Goal: Navigation & Orientation: Find specific page/section

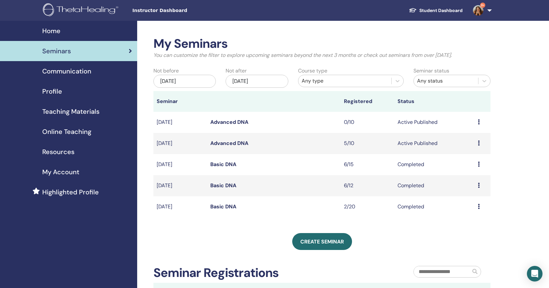
click at [440, 13] on link "Student Dashboard" at bounding box center [436, 11] width 64 height 12
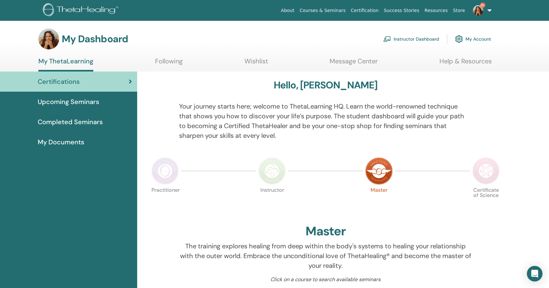
click at [79, 101] on span "Upcoming Seminars" at bounding box center [68, 102] width 61 height 10
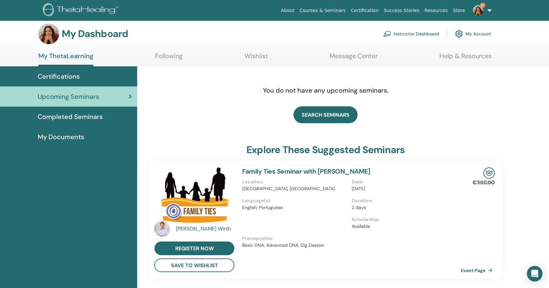
scroll to position [16, 0]
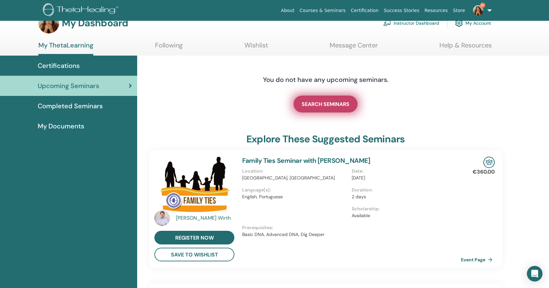
click at [324, 107] on link "SEARCH SEMINARS" at bounding box center [326, 104] width 64 height 17
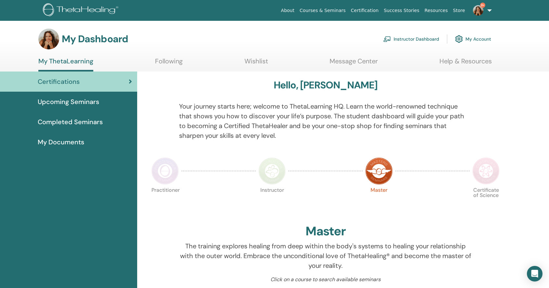
click at [86, 103] on span "Upcoming Seminars" at bounding box center [68, 102] width 61 height 10
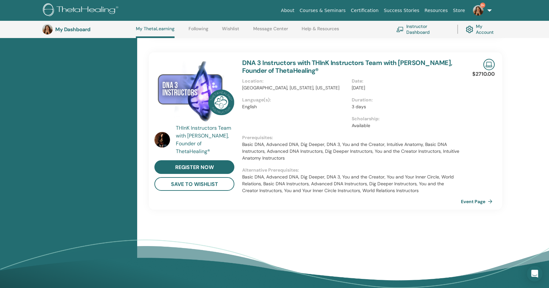
scroll to position [397, 0]
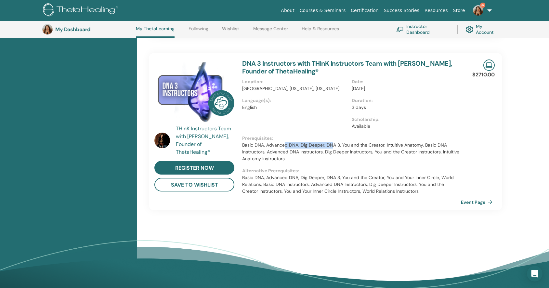
drag, startPoint x: 284, startPoint y: 144, endPoint x: 332, endPoint y: 146, distance: 48.1
click at [332, 146] on p "Basic DNA, Advanced DNA, Dig Deeper, DNA 3, You and the Creator, Intuitive Anat…" at bounding box center [351, 152] width 219 height 20
click at [339, 146] on p "Basic DNA, Advanced DNA, Dig Deeper, DNA 3, You and the Creator, Intuitive Anat…" at bounding box center [351, 152] width 219 height 20
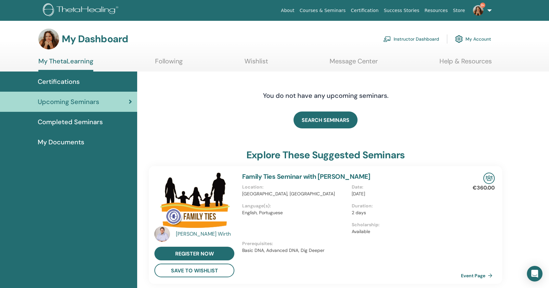
scroll to position [0, 0]
click at [255, 61] on link "Wishlist" at bounding box center [257, 63] width 24 height 13
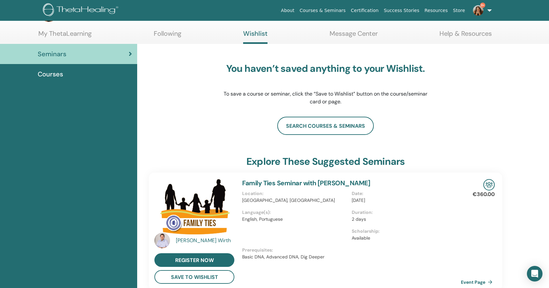
scroll to position [9, 0]
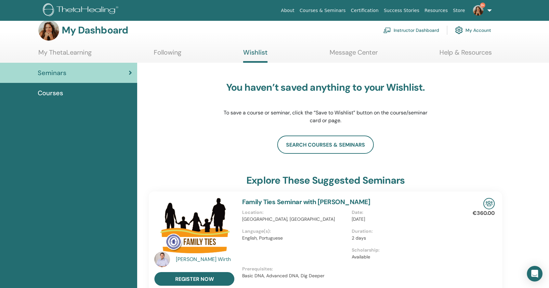
click at [61, 69] on span "Seminars" at bounding box center [52, 73] width 29 height 10
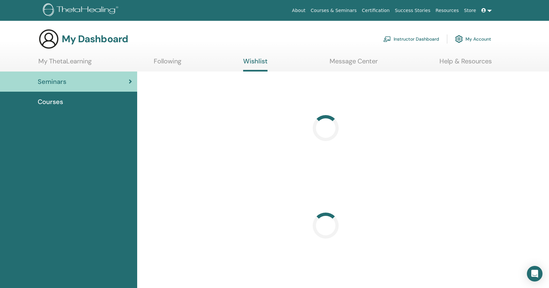
drag, startPoint x: 0, startPoint y: 0, endPoint x: 57, endPoint y: 92, distance: 108.6
click at [57, 92] on link "Courses" at bounding box center [68, 102] width 137 height 20
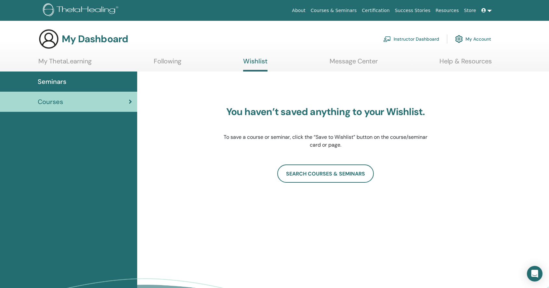
click at [57, 98] on span "Courses" at bounding box center [50, 102] width 25 height 10
click at [84, 80] on div "Seminars" at bounding box center [68, 82] width 127 height 10
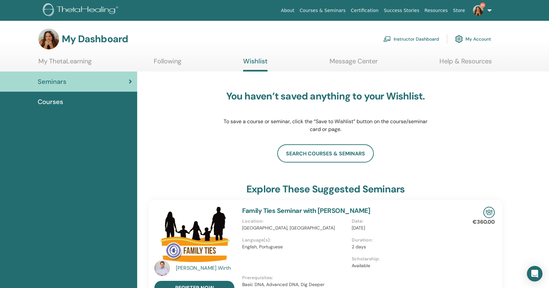
click at [76, 62] on link "My ThetaLearning" at bounding box center [64, 63] width 53 height 13
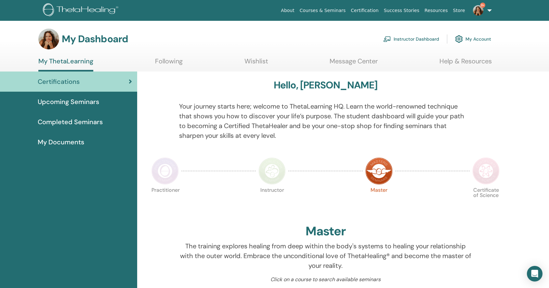
click at [83, 122] on span "Completed Seminars" at bounding box center [70, 122] width 65 height 10
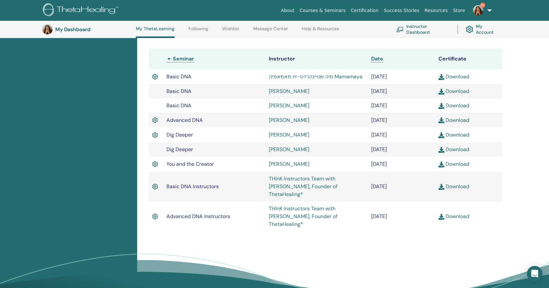
scroll to position [160, 0]
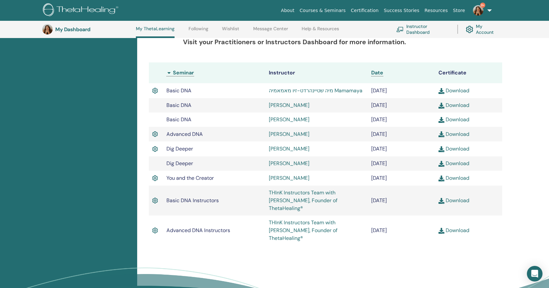
click at [364, 11] on link "Certification" at bounding box center [364, 11] width 33 height 12
